Goal: Task Accomplishment & Management: Use online tool/utility

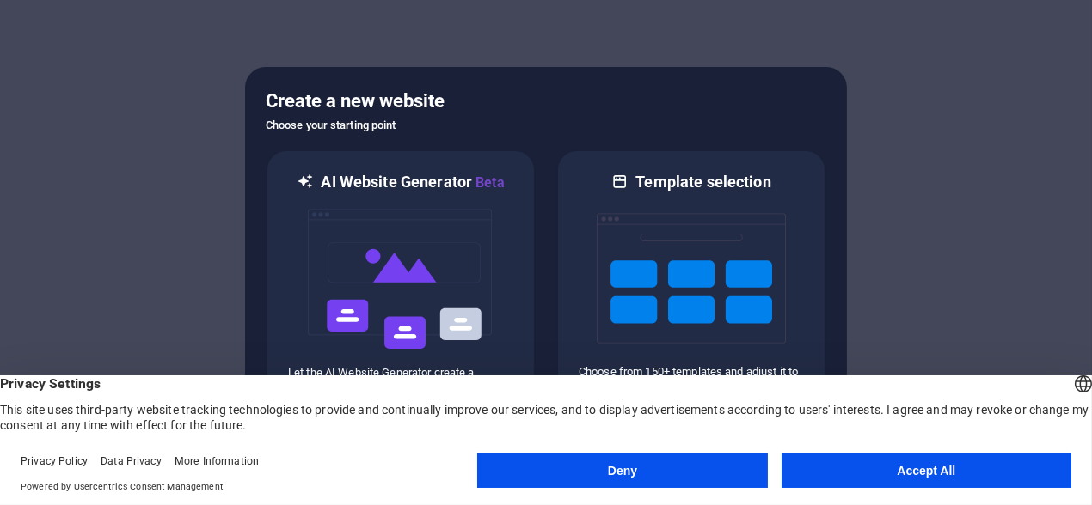
click at [976, 465] on button "Accept All" at bounding box center [926, 471] width 290 height 34
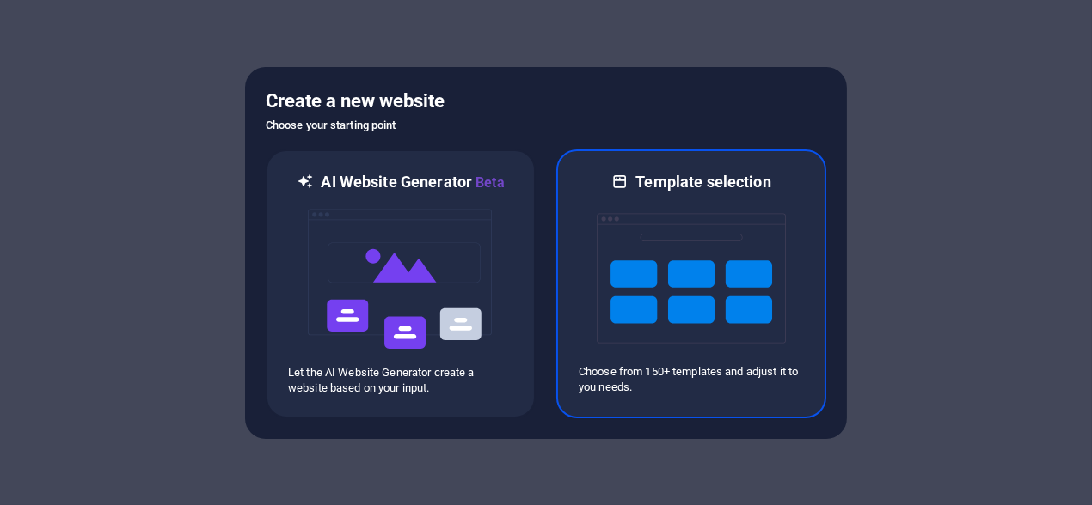
click at [701, 266] on img at bounding box center [691, 279] width 189 height 172
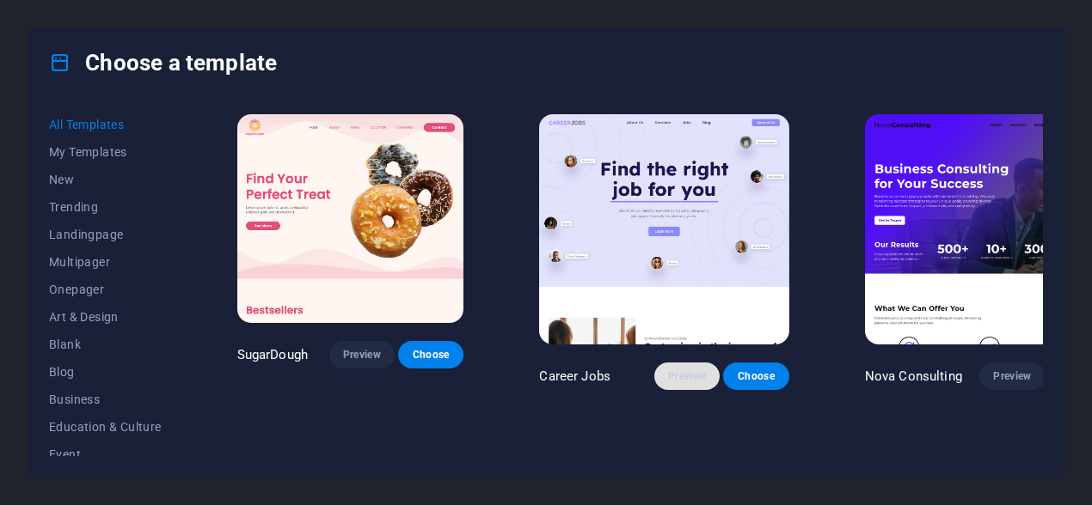
click at [668, 370] on span "Preview" at bounding box center [687, 377] width 38 height 14
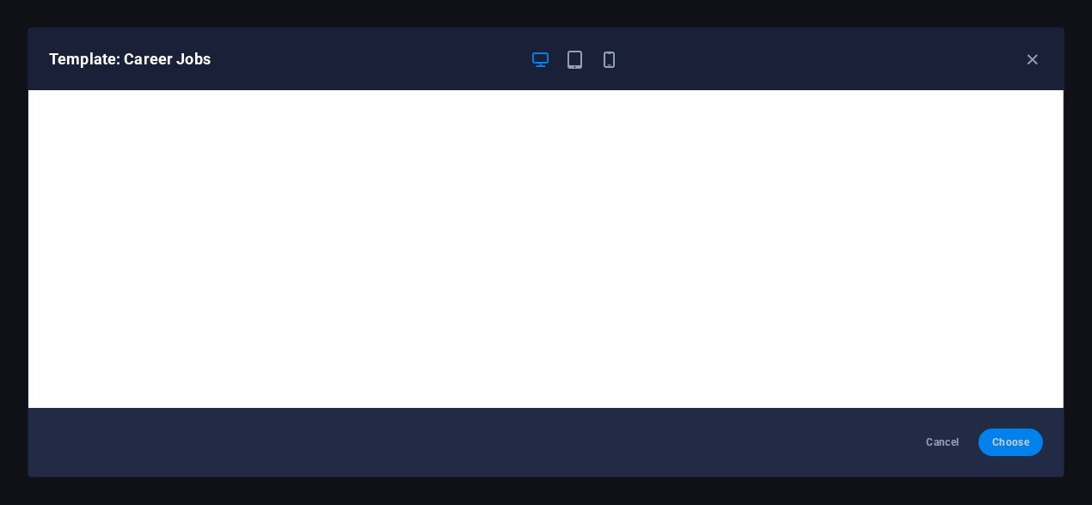
click at [1004, 444] on span "Choose" at bounding box center [1010, 443] width 37 height 14
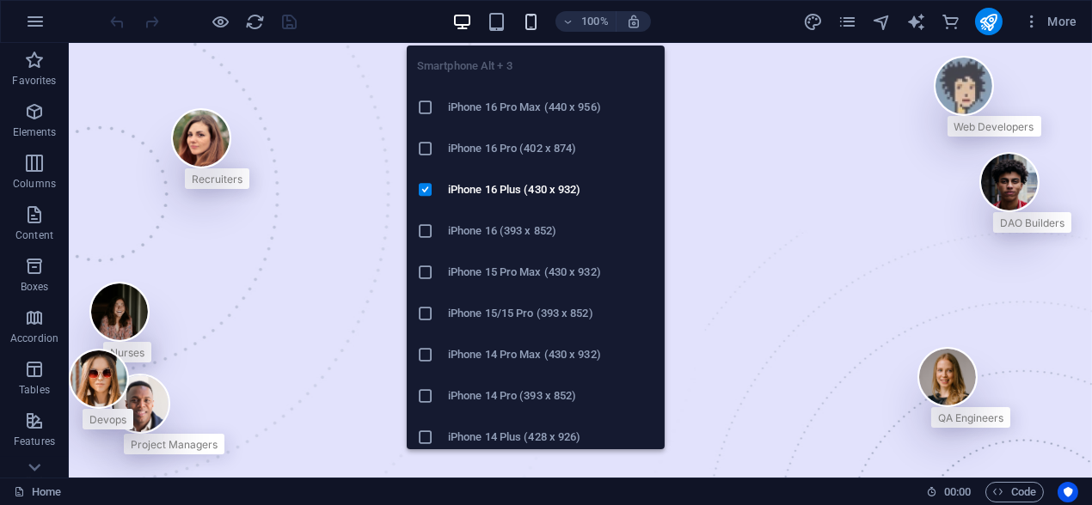
click at [541, 17] on span "button" at bounding box center [531, 22] width 21 height 20
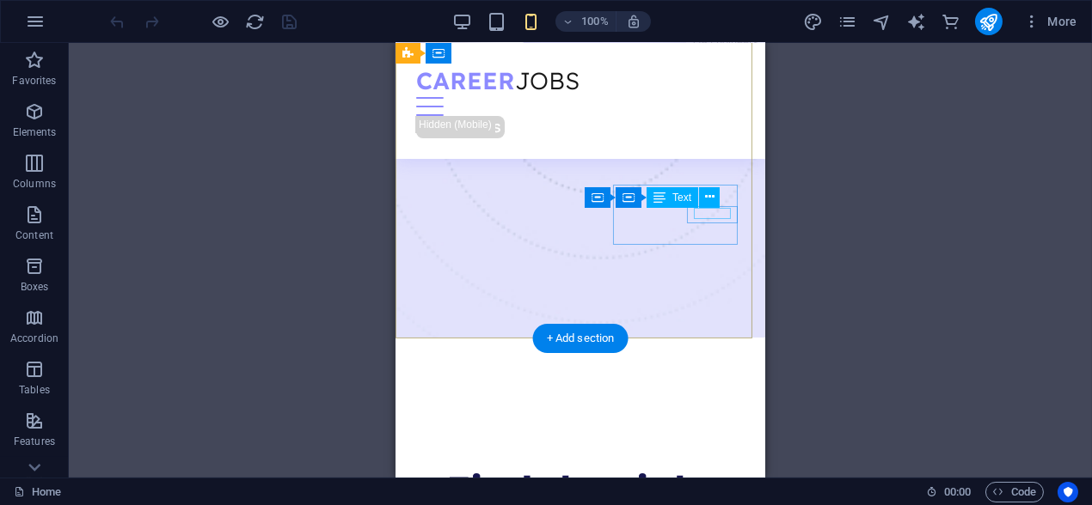
scroll to position [429, 0]
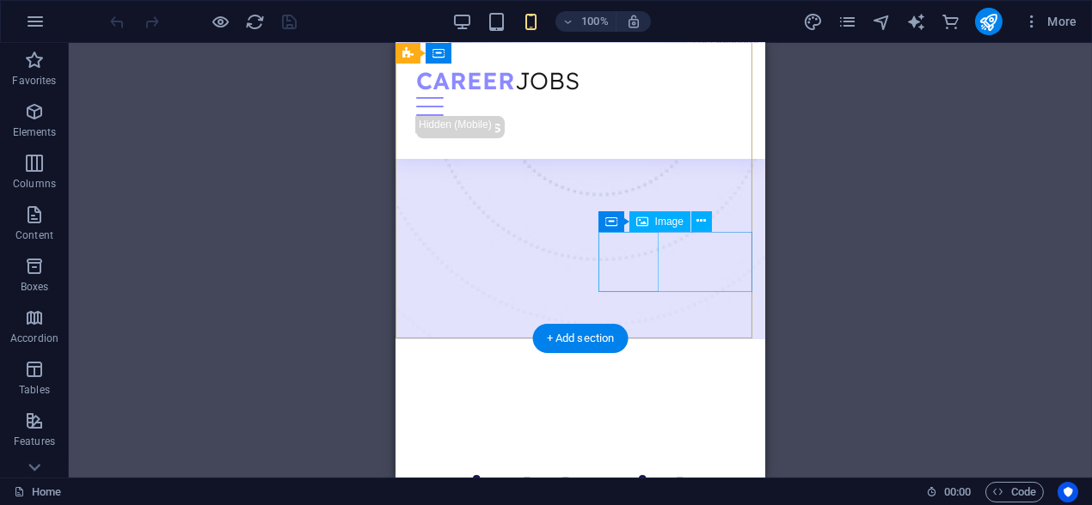
click at [671, 35] on figure at bounding box center [717, 5] width 93 height 60
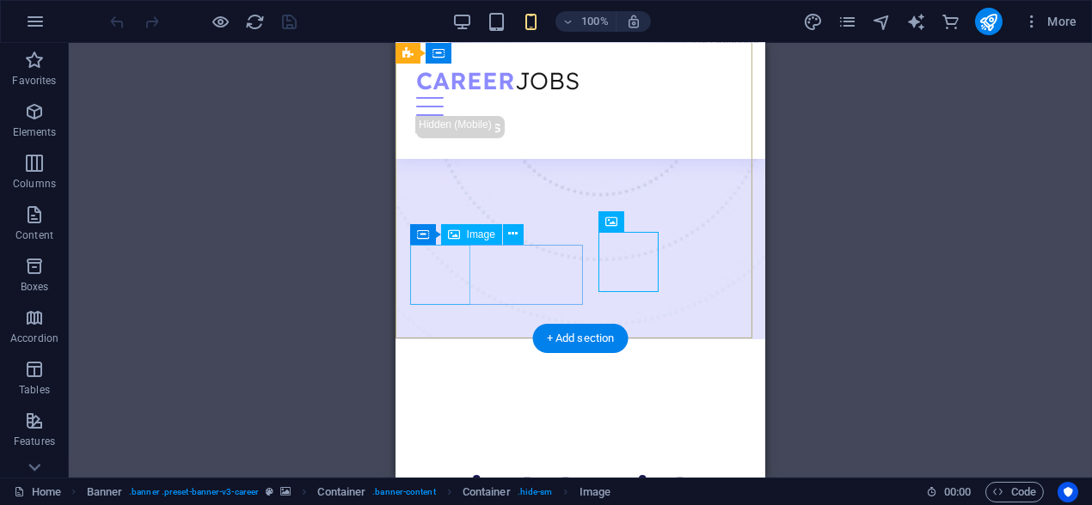
click at [438, 44] on figure at bounding box center [466, 14] width 114 height 60
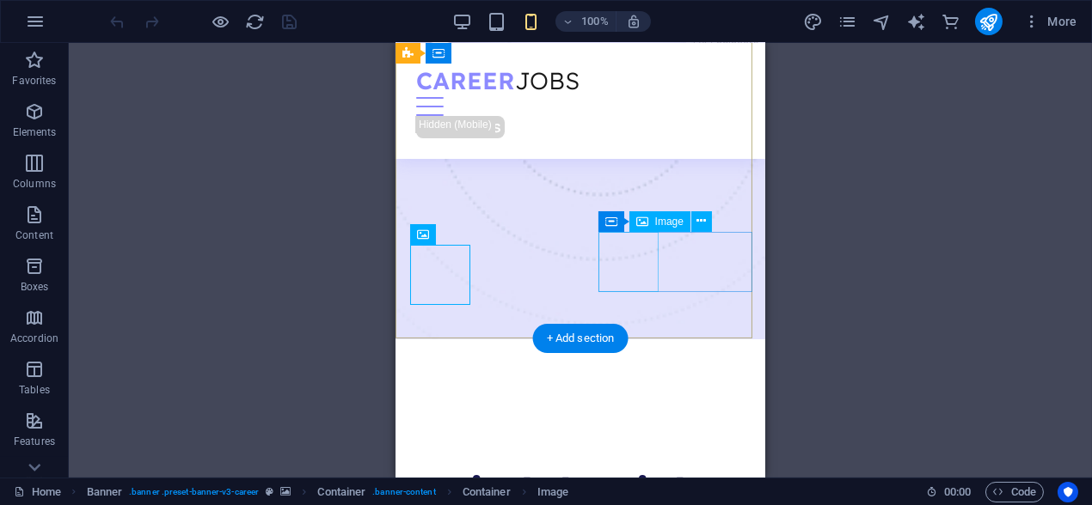
click at [671, 35] on figure at bounding box center [717, 5] width 93 height 60
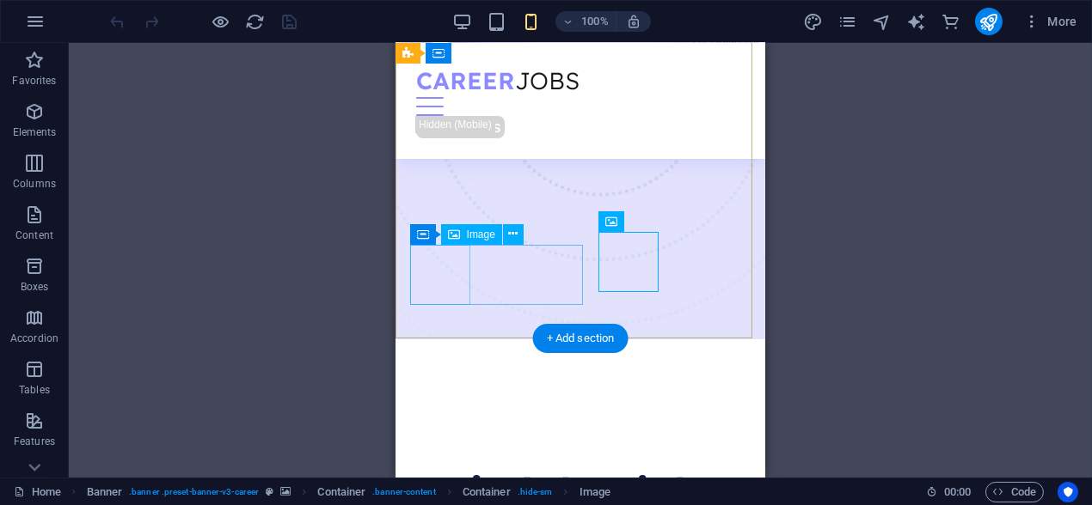
click at [438, 44] on figure at bounding box center [466, 14] width 114 height 60
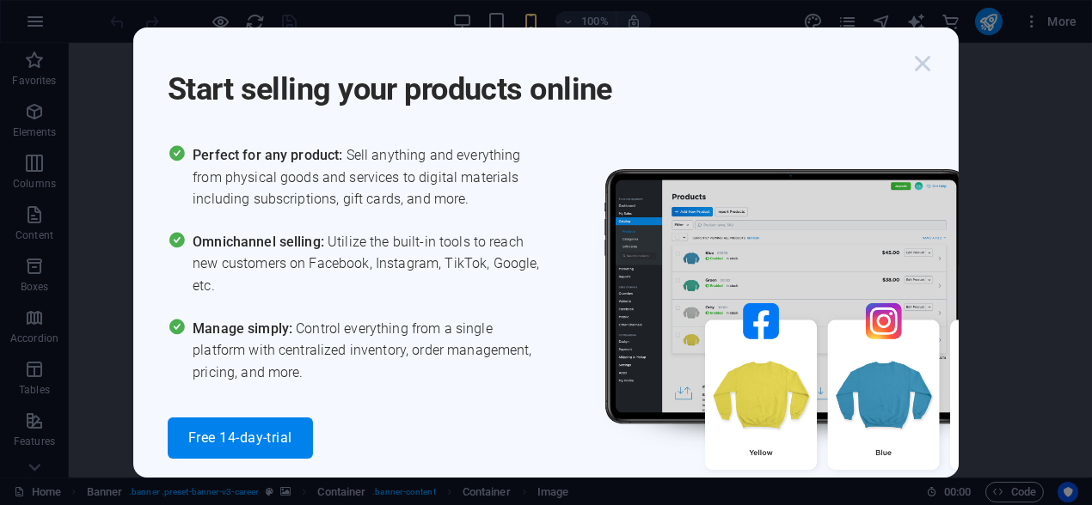
click at [924, 54] on icon "button" at bounding box center [922, 63] width 31 height 31
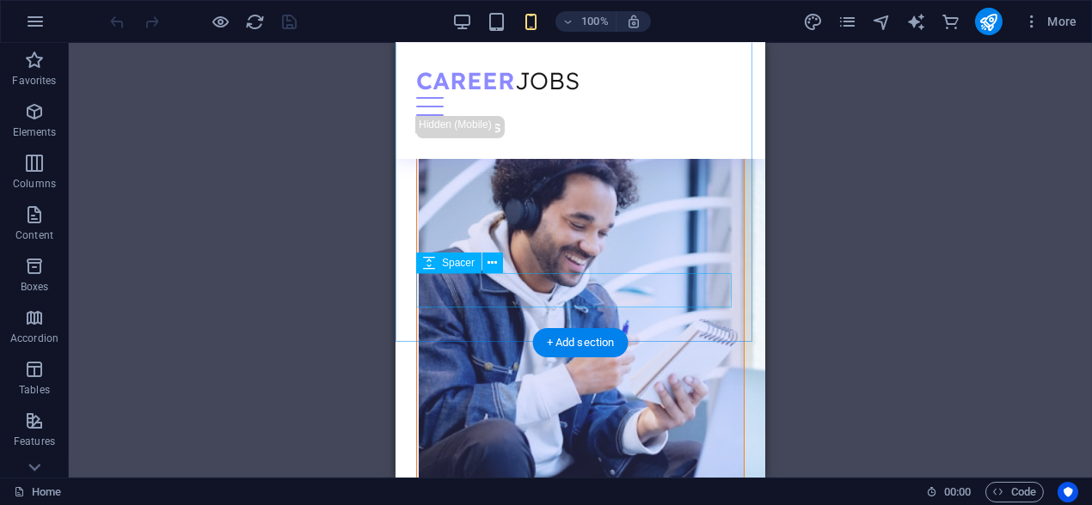
scroll to position [5242, 0]
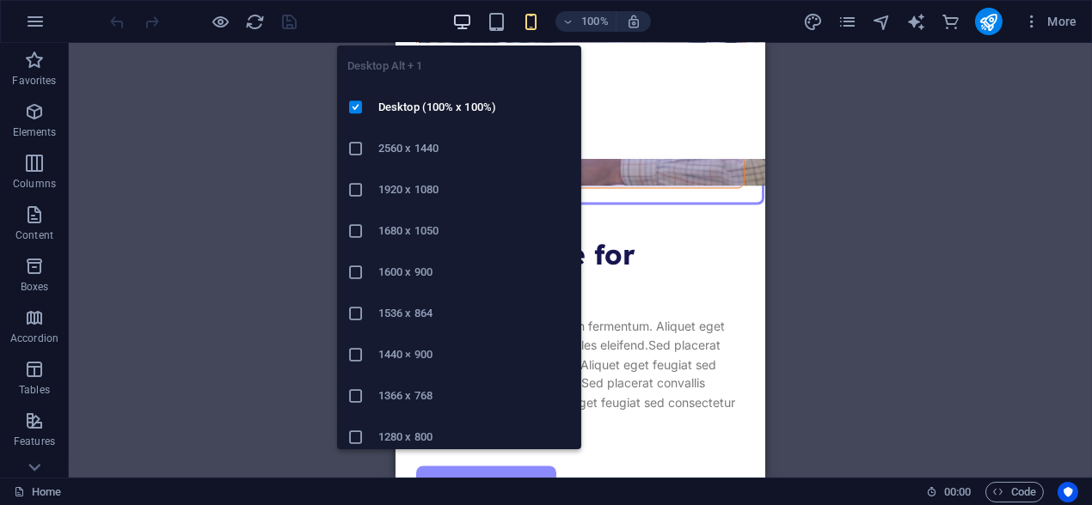
click at [461, 14] on icon "button" at bounding box center [462, 22] width 20 height 20
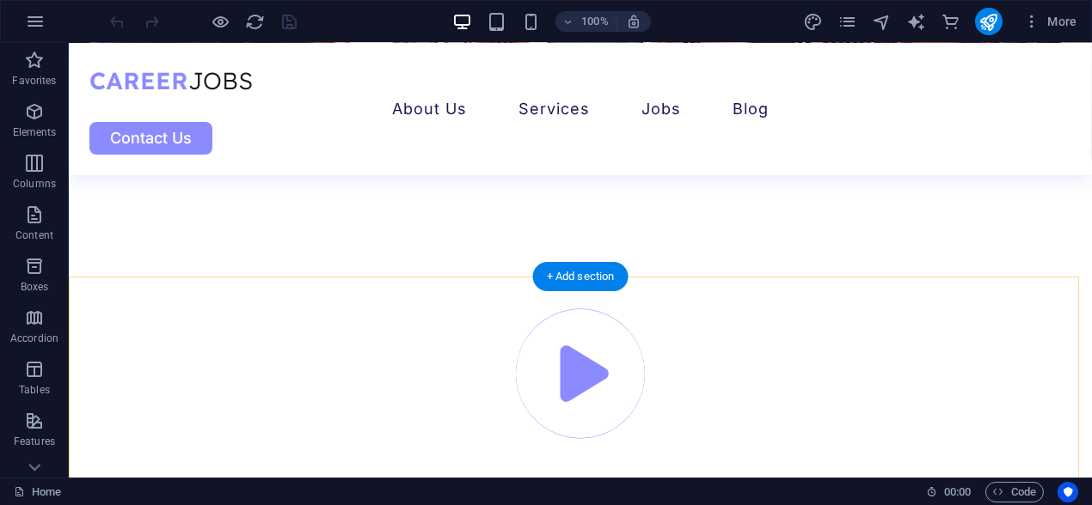
scroll to position [5785, 0]
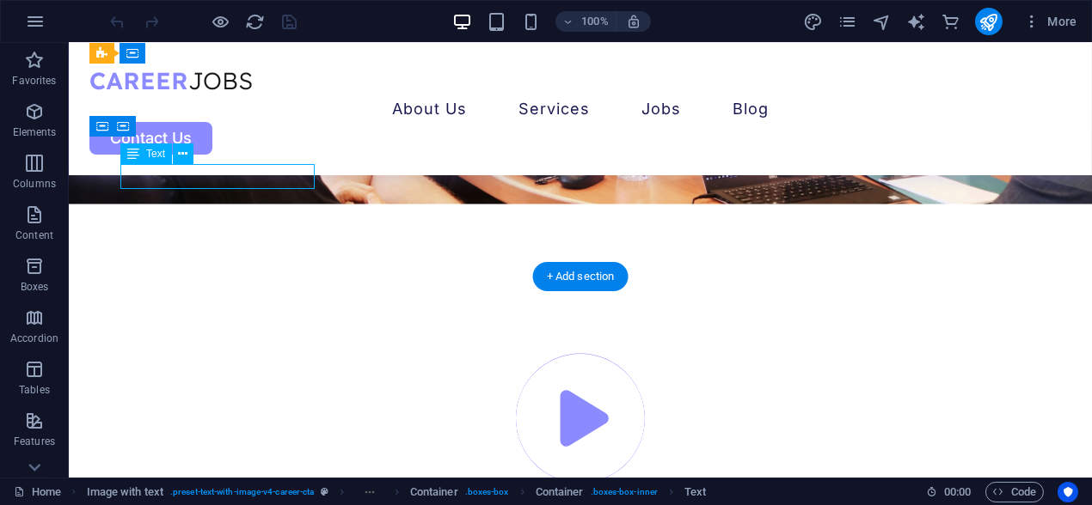
click at [260, 178] on div "Drag here to replace the existing content. Press “Ctrl” if you want to create a…" at bounding box center [580, 260] width 1023 height 435
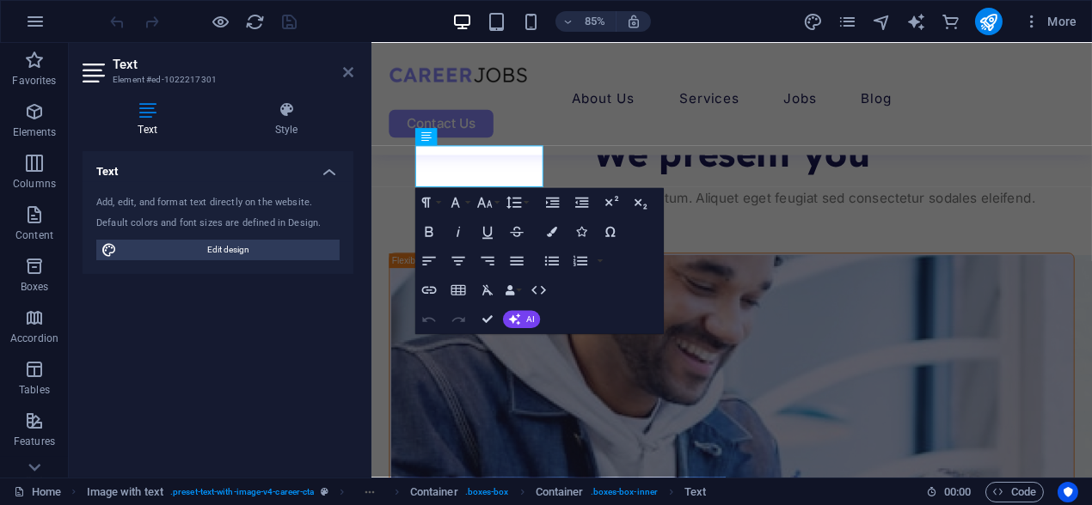
click at [344, 73] on icon at bounding box center [348, 72] width 10 height 14
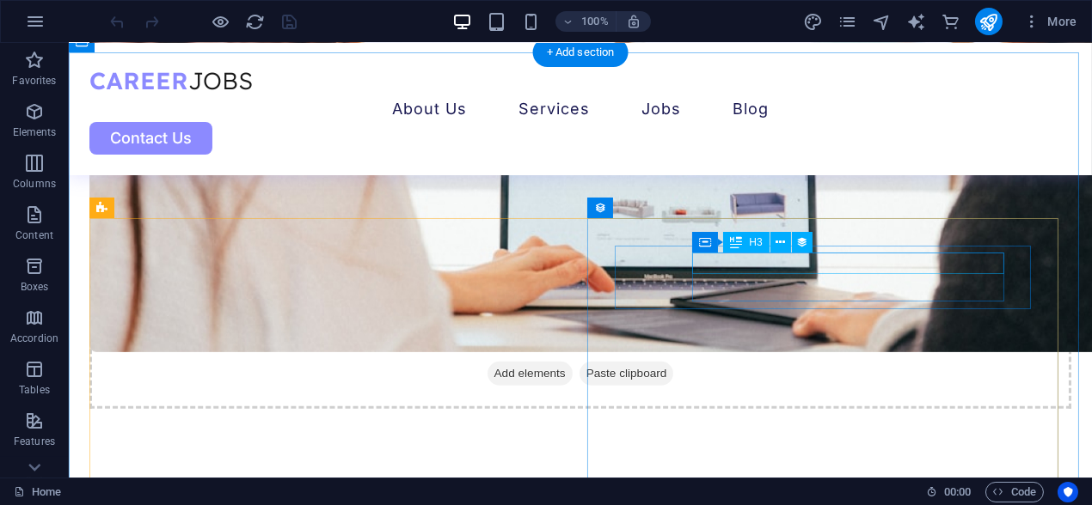
scroll to position [2003, 0]
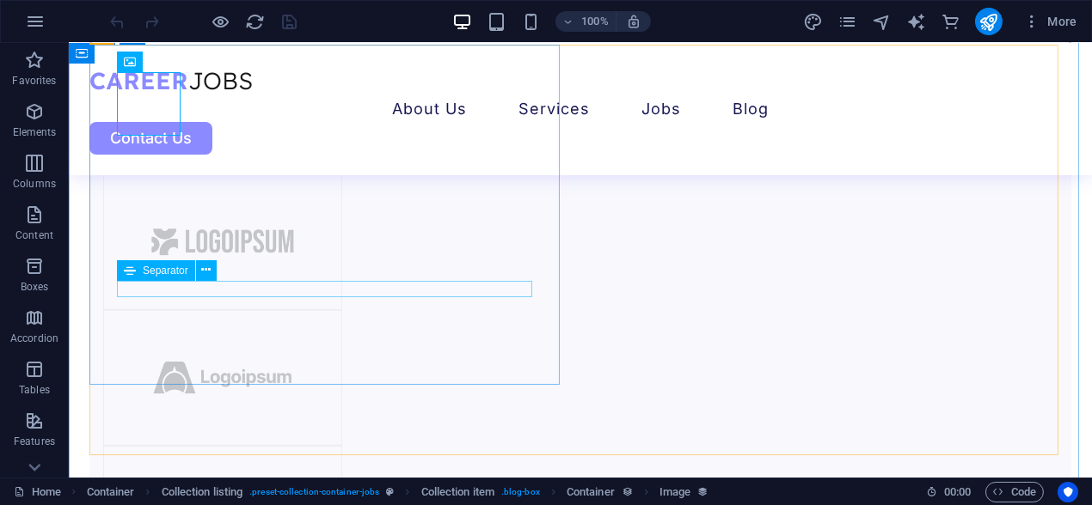
scroll to position [2175, 0]
